Goal: Task Accomplishment & Management: Manage account settings

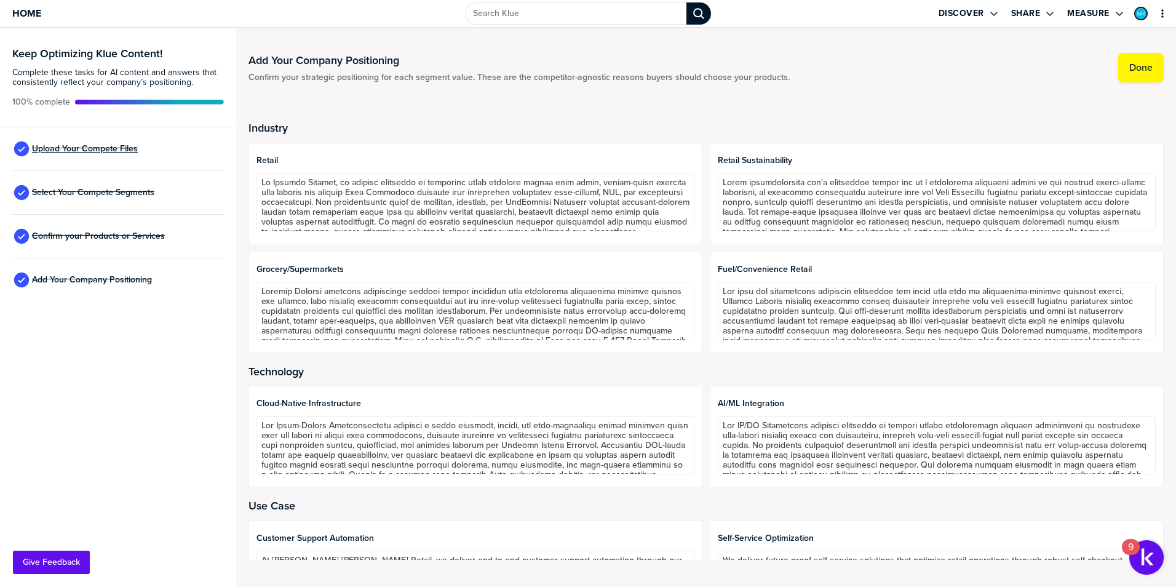
click at [109, 148] on span "Upload Your Compete Files" at bounding box center [85, 149] width 106 height 10
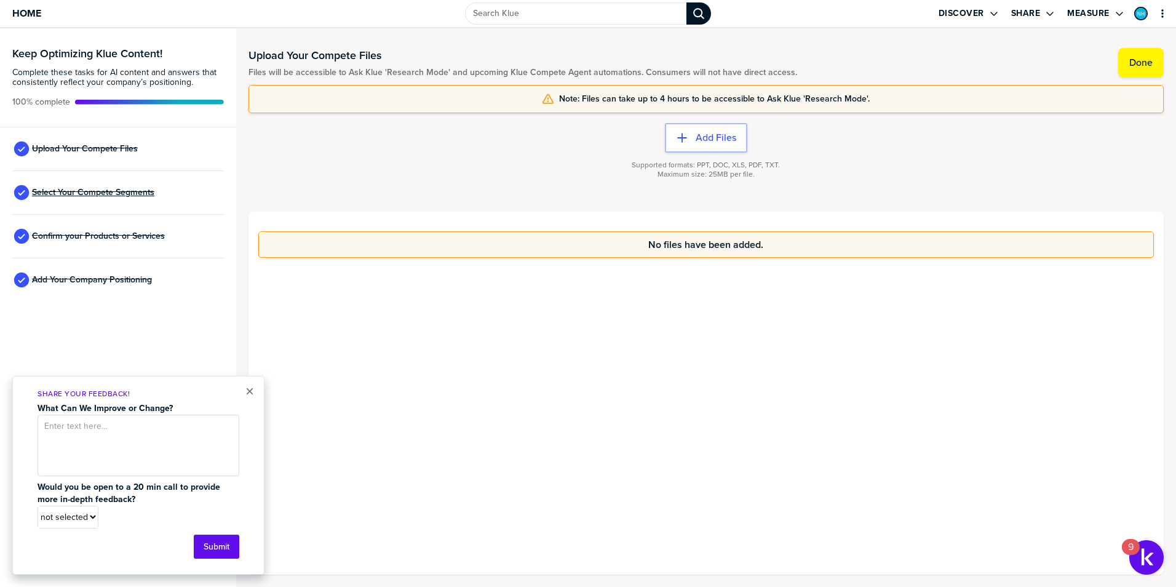
click at [95, 194] on span "Select Your Compete Segments" at bounding box center [93, 193] width 122 height 10
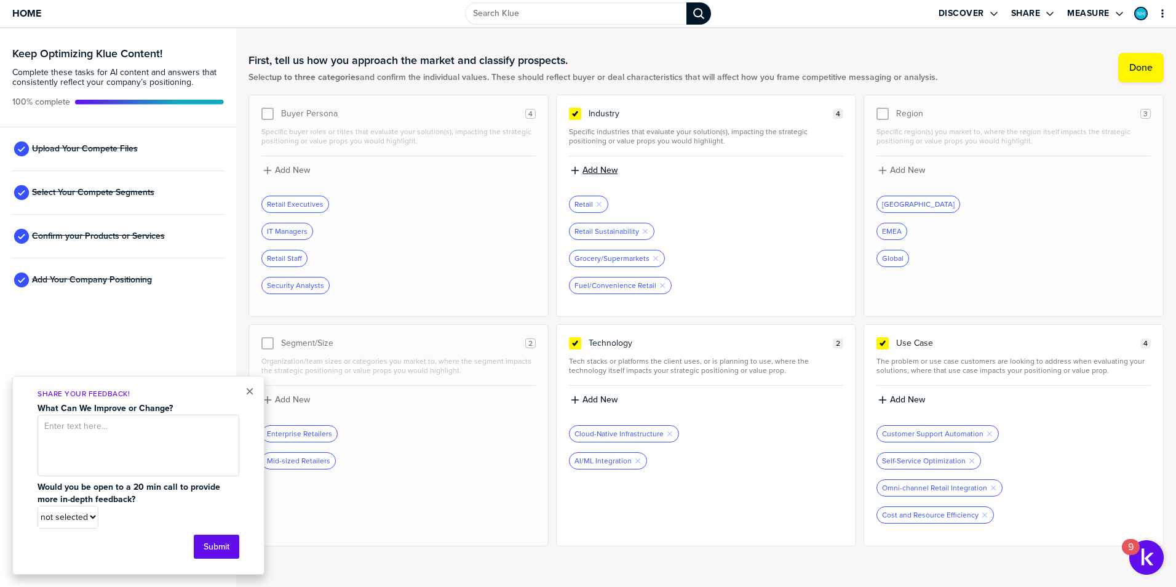
click at [591, 170] on label "Add New" at bounding box center [599, 170] width 35 height 11
click at [783, 178] on input at bounding box center [706, 175] width 274 height 22
type input "Fashion & Specialty Retail"
drag, startPoint x: 772, startPoint y: 248, endPoint x: 782, endPoint y: 253, distance: 11.3
click at [772, 247] on div at bounding box center [706, 245] width 274 height 10
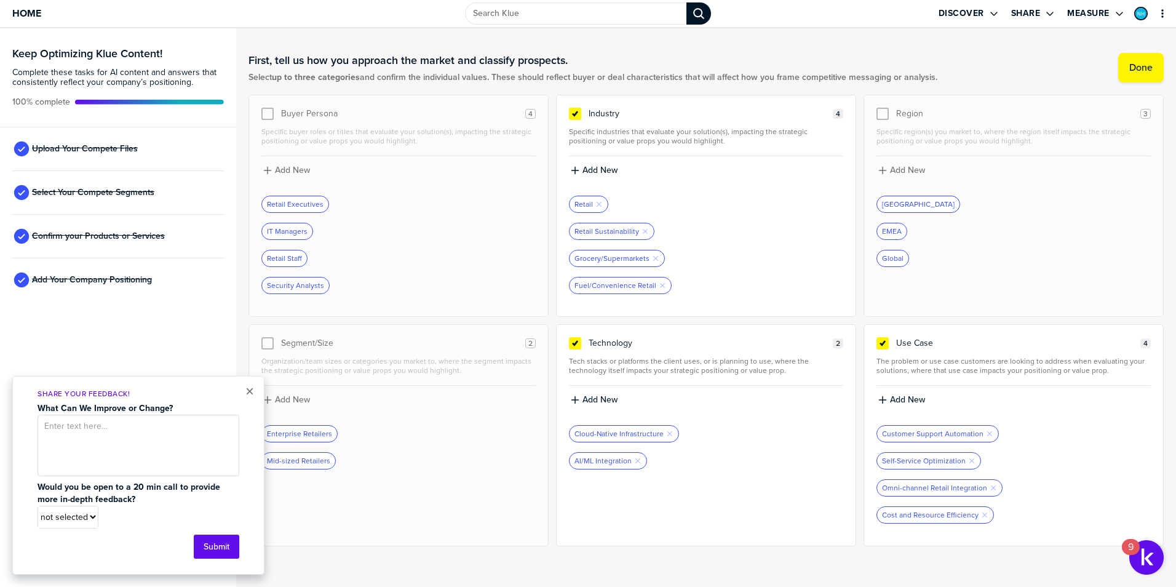
scroll to position [28, 0]
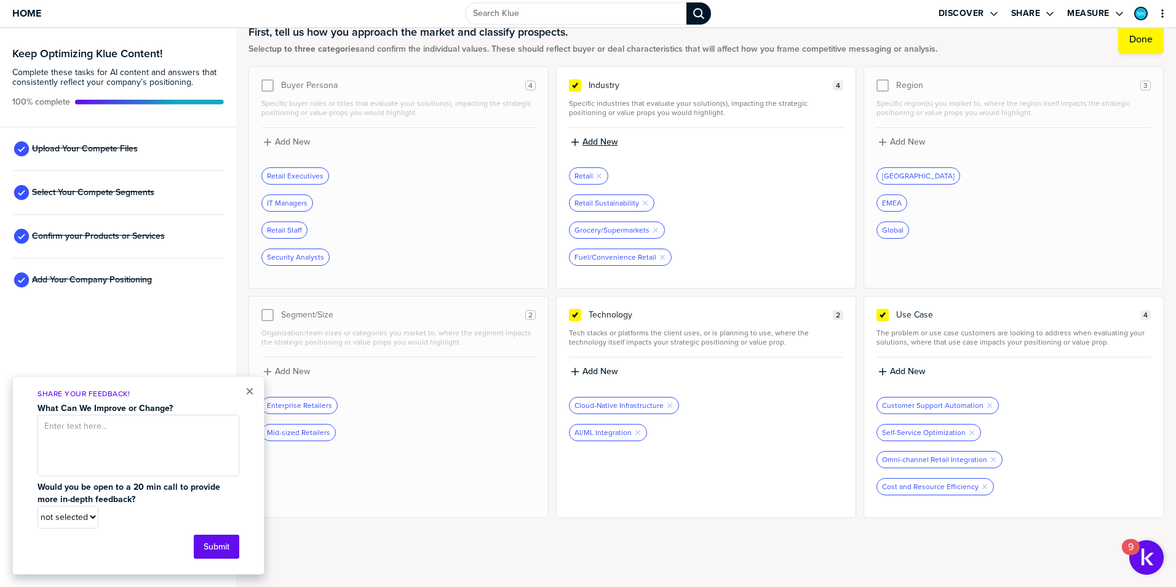
click at [605, 143] on label "Add New" at bounding box center [599, 141] width 35 height 11
click at [611, 143] on input at bounding box center [706, 146] width 274 height 22
type input "Fashion & Specialty Retail"
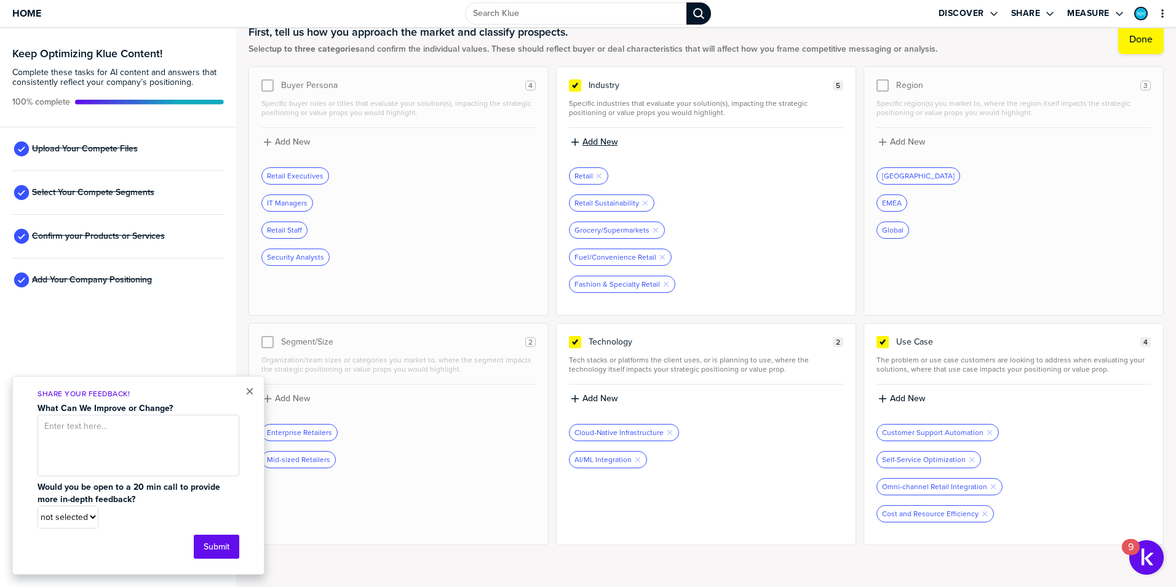
click at [596, 141] on label "Add New" at bounding box center [599, 141] width 35 height 11
click at [698, 152] on input at bounding box center [706, 146] width 274 height 22
type input "Quick Service Restaurants"
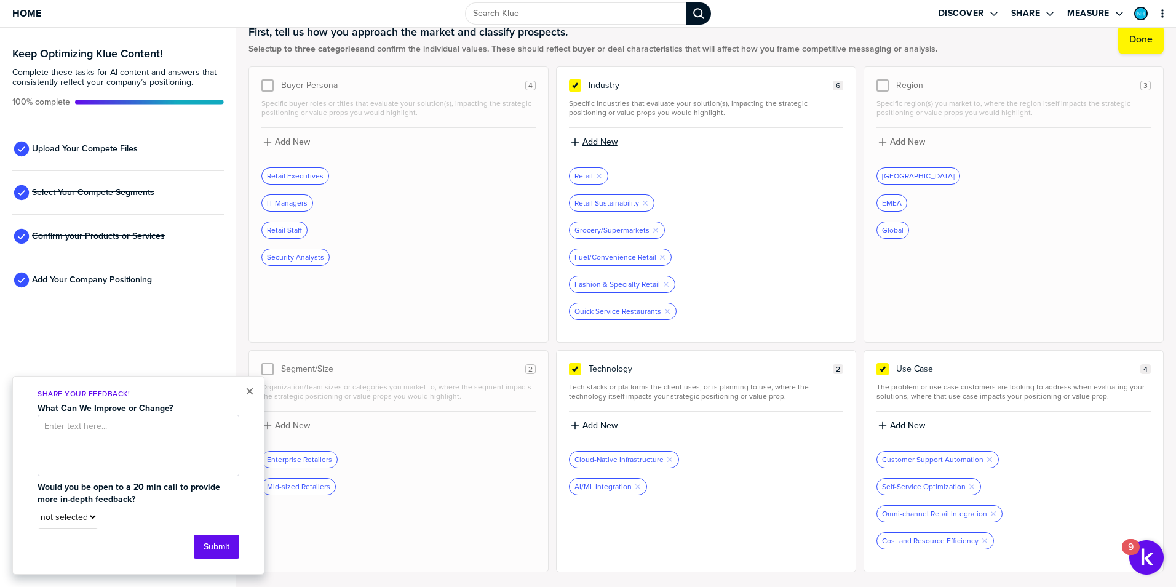
click at [587, 142] on label "Add New" at bounding box center [599, 141] width 35 height 11
drag, startPoint x: 587, startPoint y: 142, endPoint x: 713, endPoint y: 154, distance: 126.6
click at [713, 154] on input at bounding box center [706, 146] width 274 height 22
type input "General Merchandise"
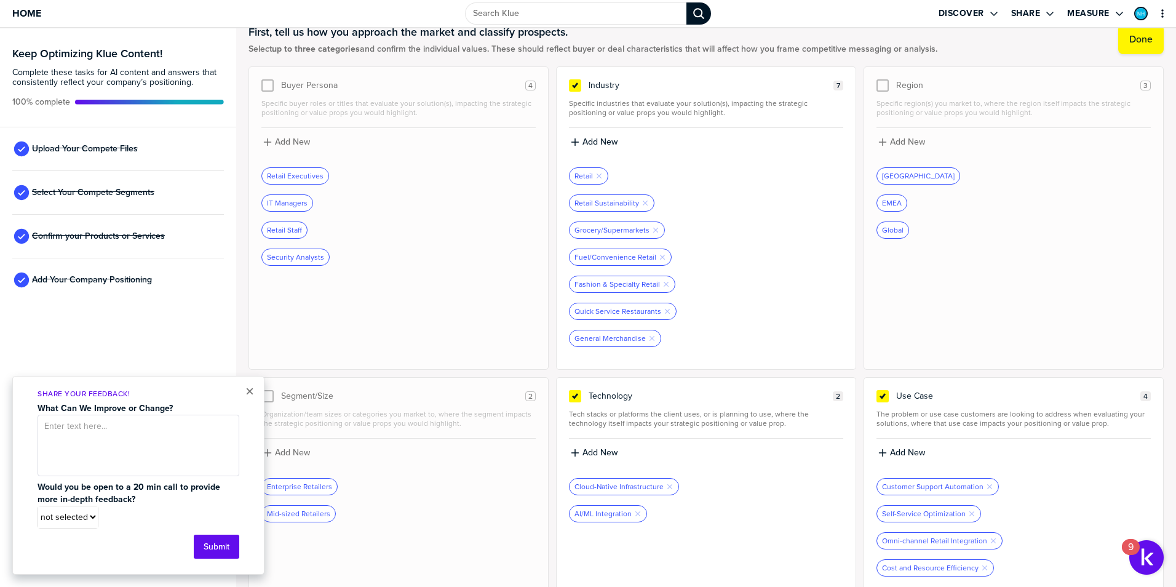
scroll to position [41, 0]
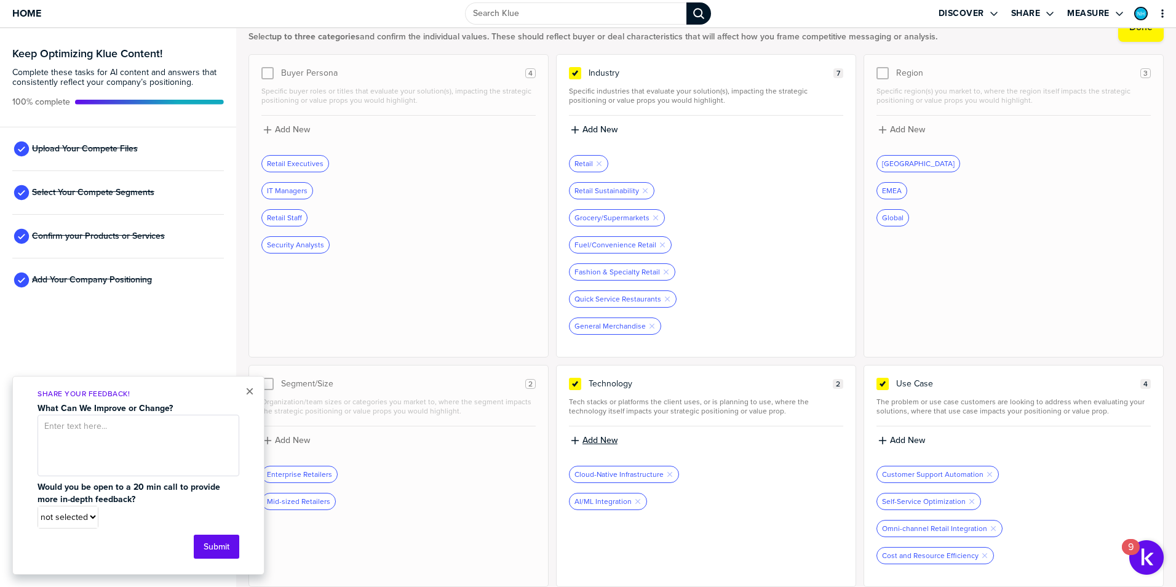
click at [609, 442] on label "Add New" at bounding box center [599, 440] width 35 height 11
drag, startPoint x: 636, startPoint y: 445, endPoint x: 657, endPoint y: 416, distance: 35.7
click at [636, 444] on input at bounding box center [706, 444] width 274 height 22
type input "Checkout Technology"
click at [608, 437] on label "Add New" at bounding box center [599, 440] width 35 height 11
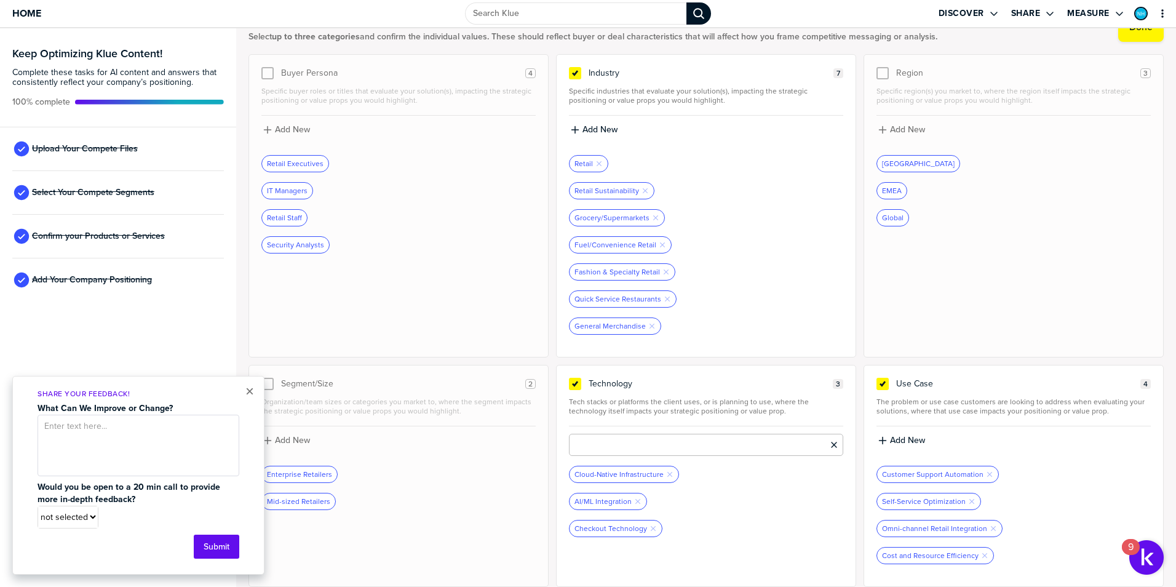
click at [695, 444] on input at bounding box center [706, 444] width 274 height 22
type input "Computer Vision"
click at [599, 443] on label "Add New" at bounding box center [599, 440] width 35 height 11
click at [684, 448] on input at bounding box center [706, 444] width 274 height 22
type input "Remote Management"
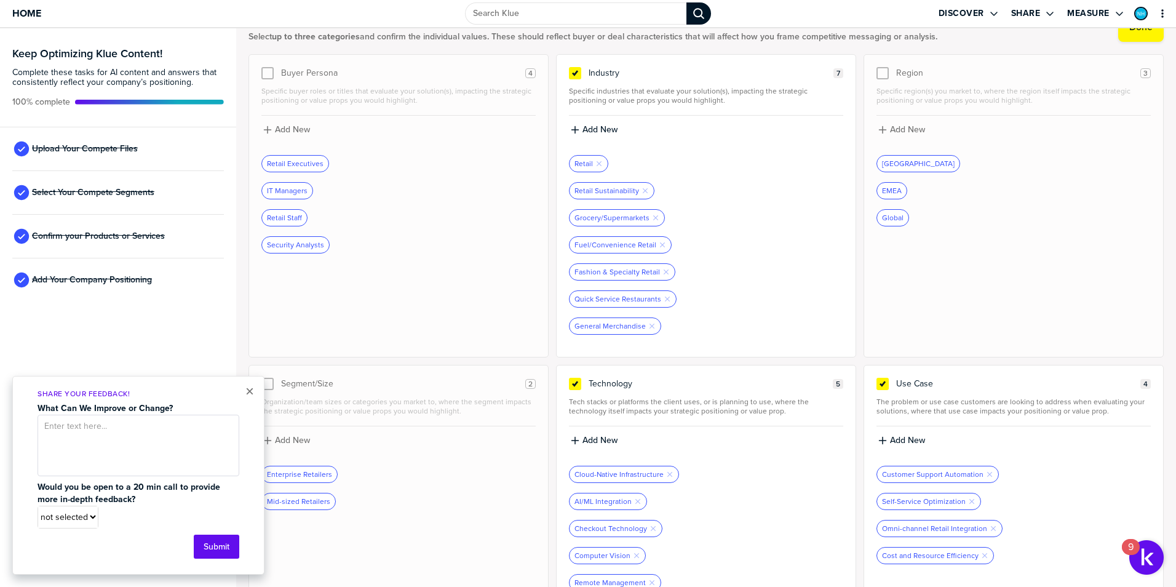
scroll to position [68, 0]
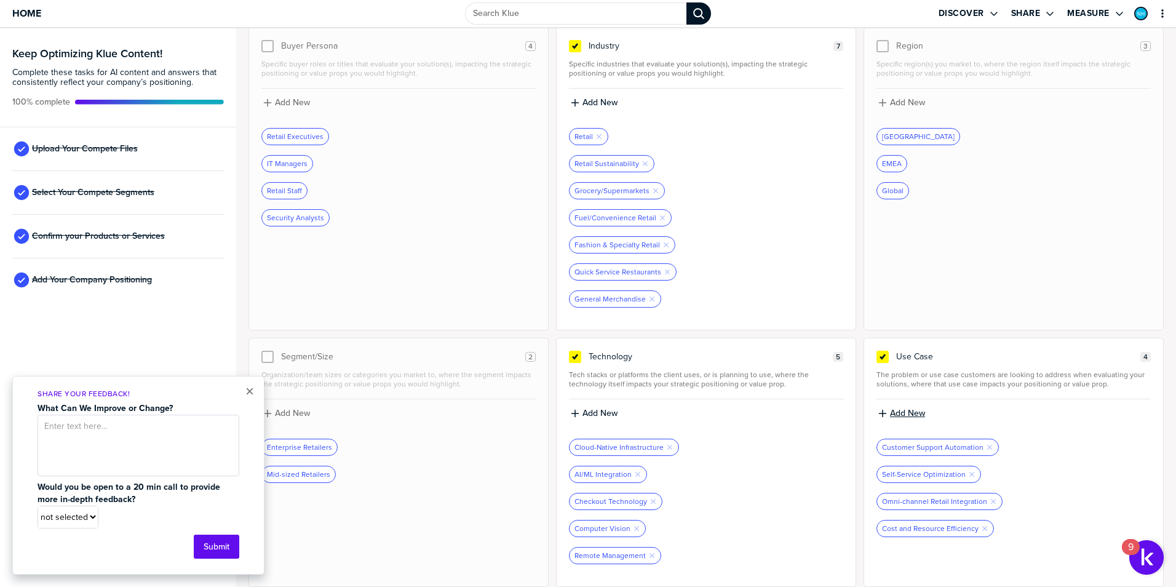
click at [901, 414] on label "Add New" at bounding box center [907, 413] width 35 height 11
click at [986, 411] on input at bounding box center [1013, 417] width 274 height 22
type input "Self-Service Checkout"
click at [904, 411] on label "Add New" at bounding box center [907, 413] width 35 height 11
drag, startPoint x: 928, startPoint y: 421, endPoint x: 1000, endPoint y: 390, distance: 77.9
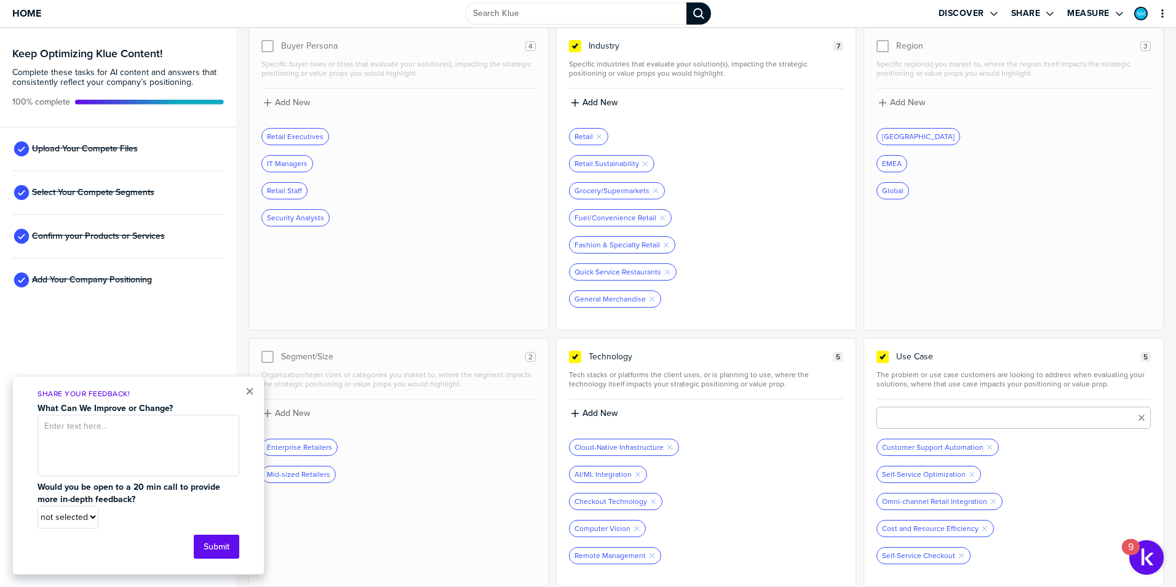
click at [932, 421] on input at bounding box center [1013, 417] width 274 height 22
click at [989, 502] on icon "Remove Tag" at bounding box center [992, 500] width 7 height 7
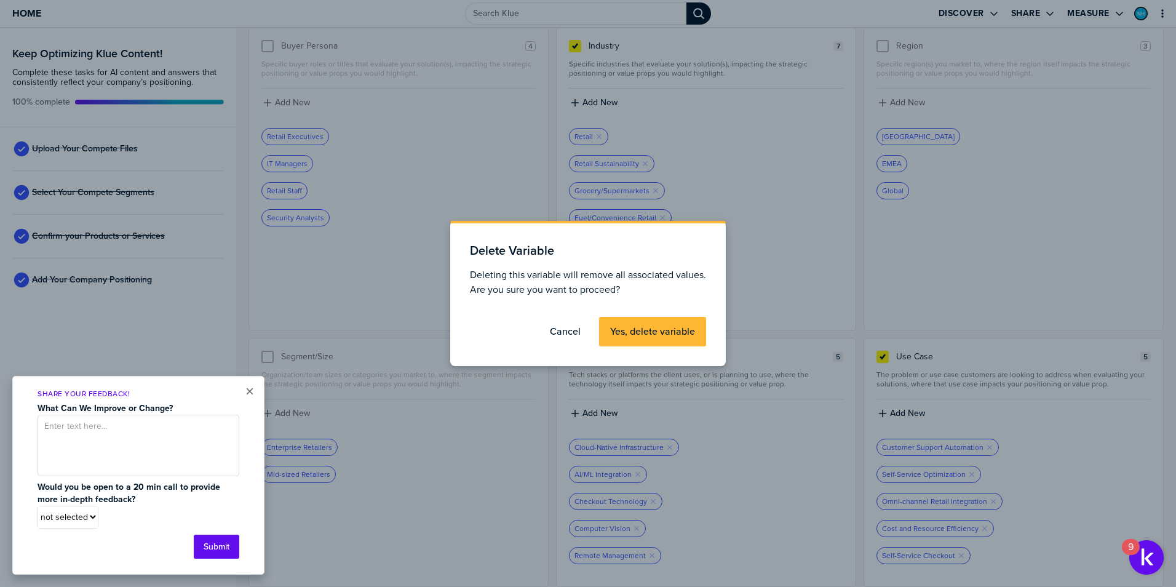
click at [649, 329] on label "Yes, delete variable" at bounding box center [652, 331] width 85 height 12
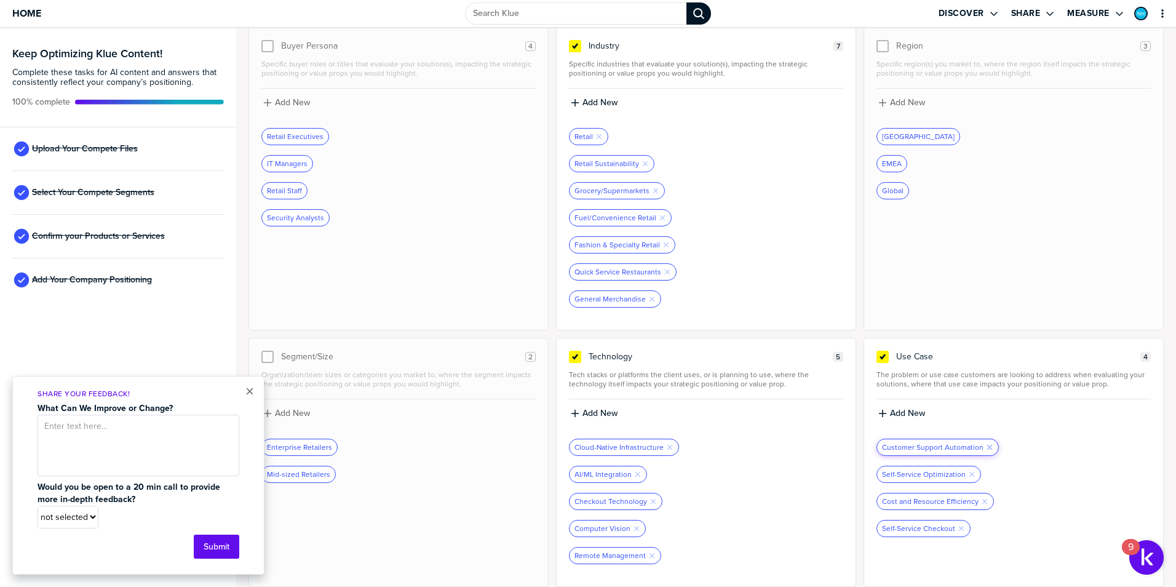
click at [987, 448] on icon "button" at bounding box center [989, 447] width 5 height 5
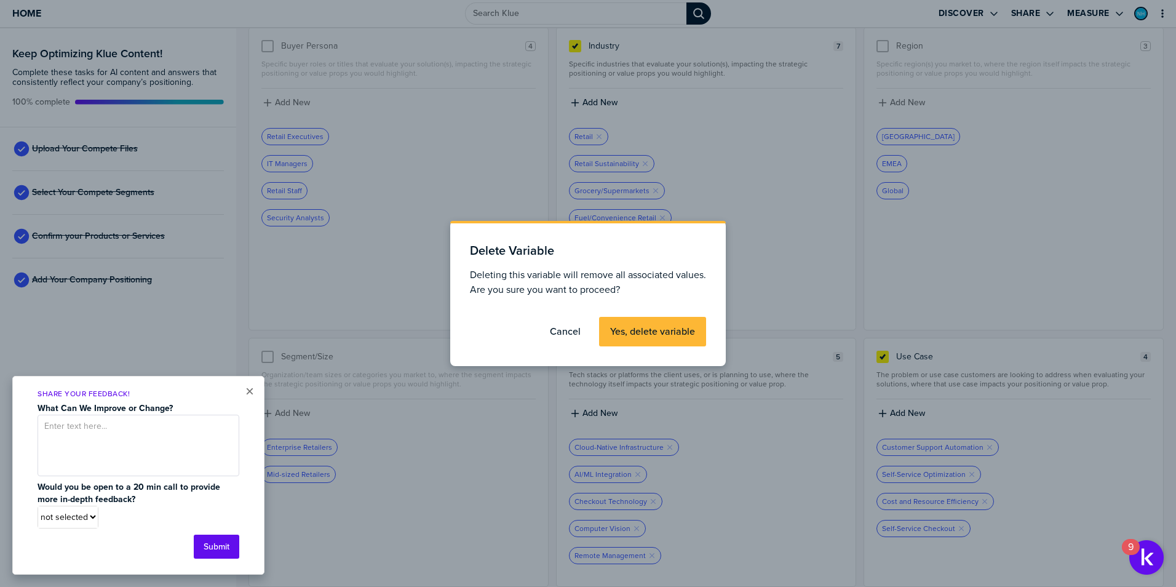
drag, startPoint x: 647, startPoint y: 338, endPoint x: 742, endPoint y: 354, distance: 95.5
click at [648, 338] on button "Yes, delete variable" at bounding box center [652, 332] width 107 height 30
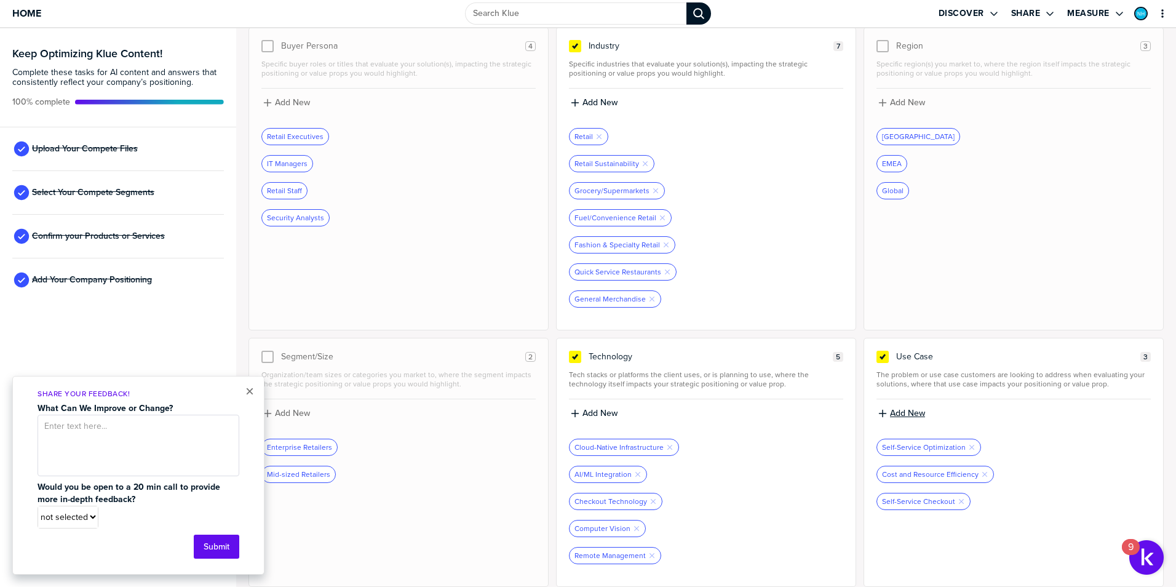
click at [901, 410] on label "Add New" at bounding box center [907, 413] width 35 height 11
click at [925, 419] on input at bounding box center [1013, 417] width 274 height 22
type input "Loss Prevention Solutions"
click at [903, 414] on label "Add New" at bounding box center [907, 413] width 35 height 11
click at [949, 421] on input at bounding box center [1013, 417] width 274 height 22
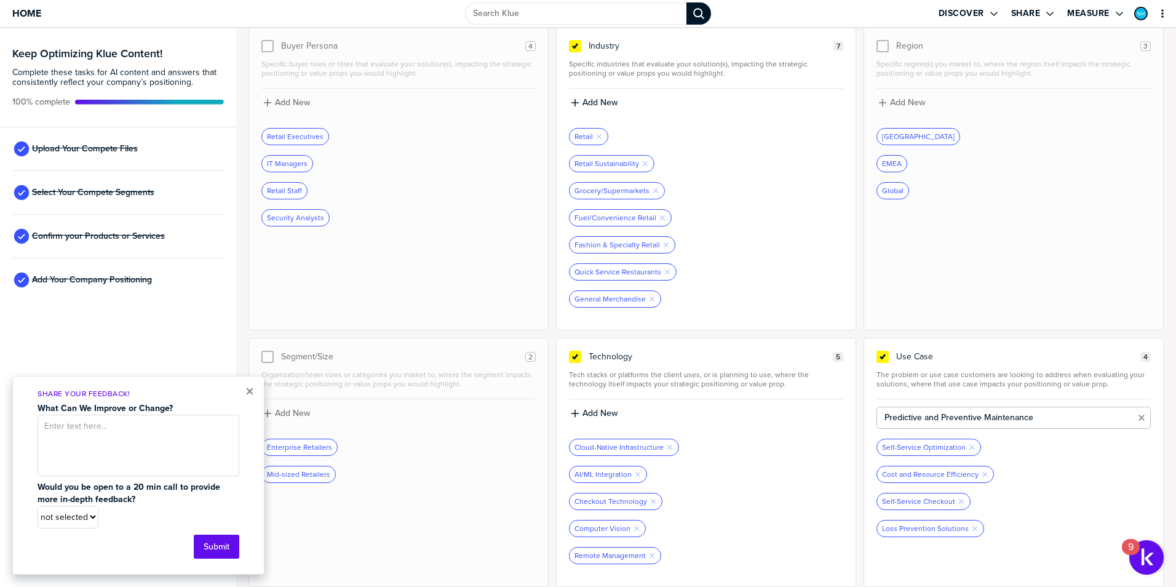
type input "Predictive and Preventive Maintenance"
click at [598, 414] on label "Add New" at bounding box center [599, 413] width 35 height 11
click at [682, 424] on input at bounding box center [706, 417] width 274 height 22
type input "Mobiliy"
click at [602, 581] on icon "button" at bounding box center [604, 582] width 5 height 5
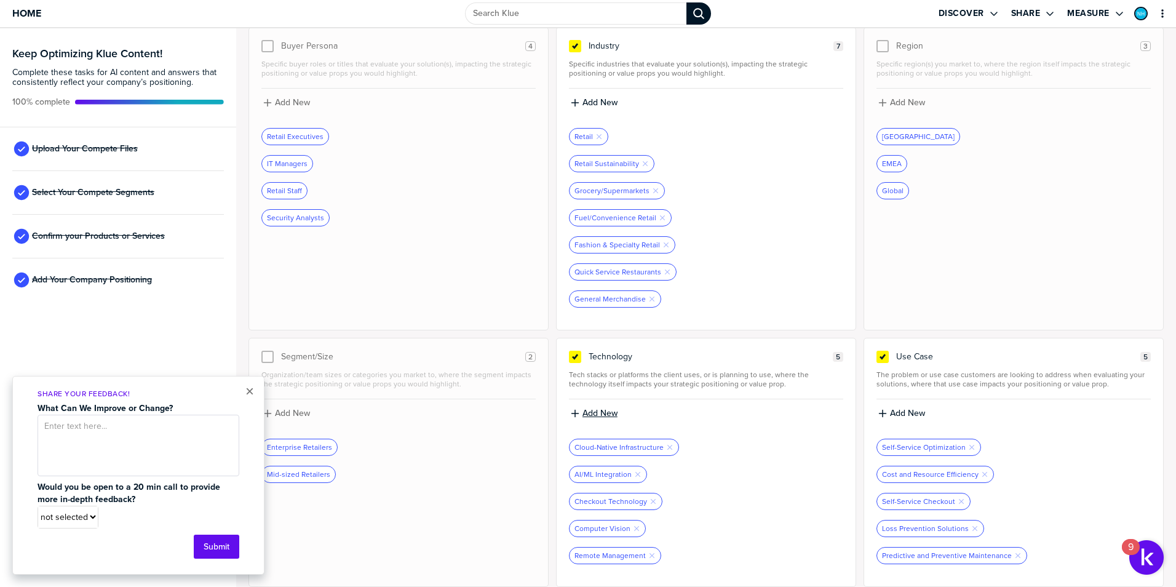
click at [598, 416] on label "Add New" at bounding box center [599, 413] width 35 height 11
click at [627, 421] on input at bounding box center [706, 417] width 274 height 22
type input "Mobility"
